Goal: Navigation & Orientation: Go to known website

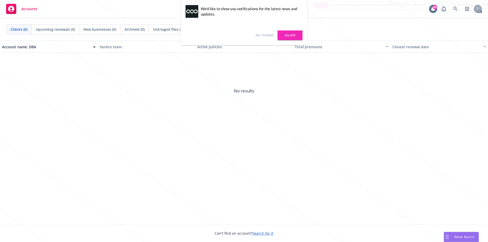
click at [261, 33] on div "No, thanks [PERSON_NAME]" at bounding box center [243, 35] width 127 height 20
click at [258, 33] on link "No, thanks" at bounding box center [264, 35] width 18 height 5
